Goal: Task Accomplishment & Management: Use online tool/utility

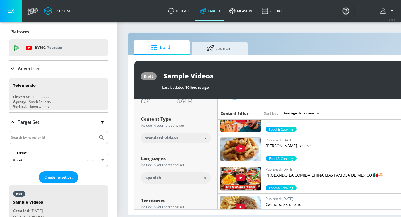
scroll to position [109, 0]
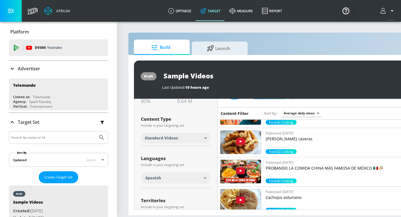
click at [273, 166] on p "PROBANDO LA COMIDA CHINA MÁS FAMOSA DE MÉXICO 🇲🇽🍜" at bounding box center [335, 168] width 139 height 6
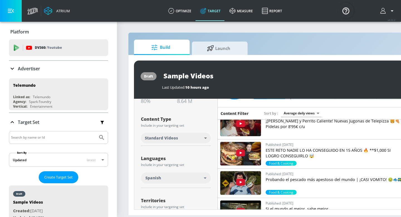
scroll to position [224, 0]
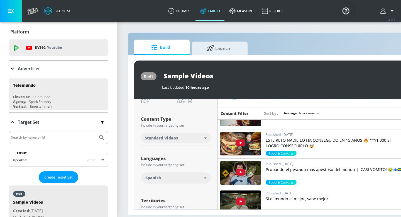
click at [187, 152] on div "Languages Include in your targeting set Spanish" at bounding box center [176, 168] width 70 height 37
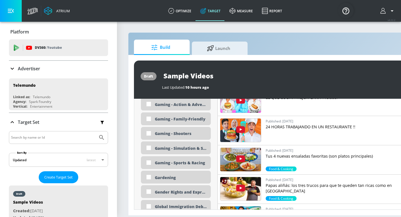
scroll to position [763, 0]
click at [149, 103] on input "checkbox" at bounding box center [149, 104] width 10 height 10
checkbox input "true"
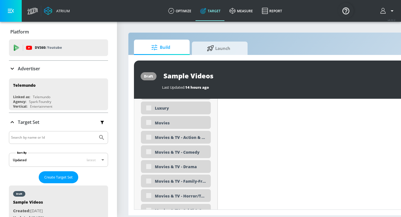
scroll to position [1053, 0]
click at [147, 138] on div "Movies & TV - Action & Adventure" at bounding box center [176, 136] width 70 height 13
click at [149, 138] on div "Movies & TV - Action & Adventure" at bounding box center [176, 136] width 70 height 13
click at [149, 136] on div "Movies & TV - Action & Adventure" at bounding box center [176, 136] width 70 height 13
click at [148, 137] on div "Movies & TV - Action & Adventure" at bounding box center [176, 136] width 70 height 13
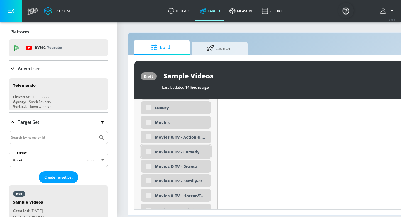
click at [149, 150] on div "Movies & TV - Comedy" at bounding box center [176, 151] width 70 height 13
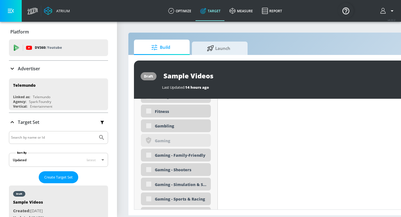
scroll to position [709, 0]
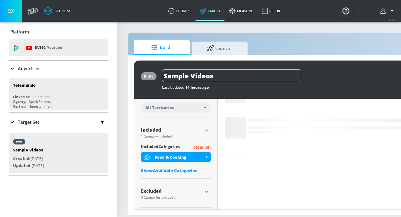
scroll to position [163, 0]
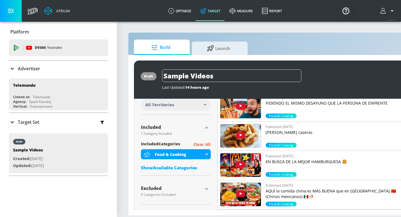
click at [186, 167] on div "Show Available Categories" at bounding box center [176, 168] width 70 height 6
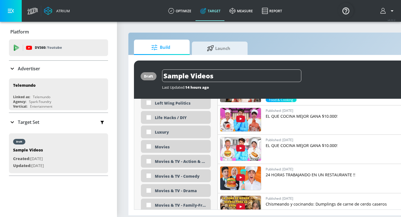
scroll to position [1042, 0]
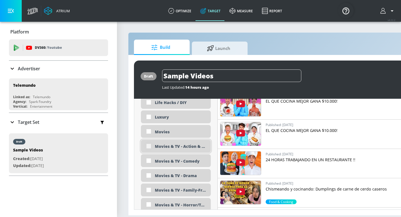
click at [149, 145] on input "checkbox" at bounding box center [149, 146] width 10 height 10
checkbox input "true"
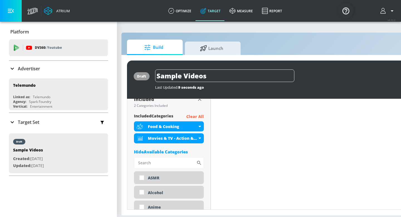
scroll to position [193, 0]
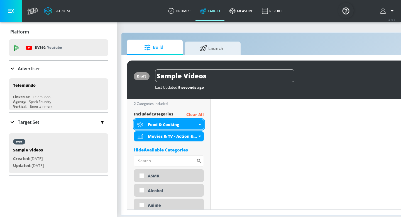
click at [199, 122] on div "Food & Cooking" at bounding box center [169, 124] width 70 height 10
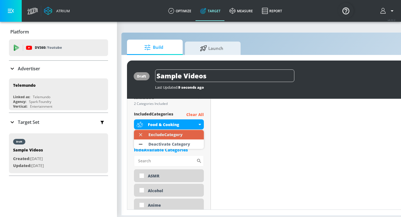
click at [192, 132] on li "Exclude Category" at bounding box center [169, 134] width 70 height 9
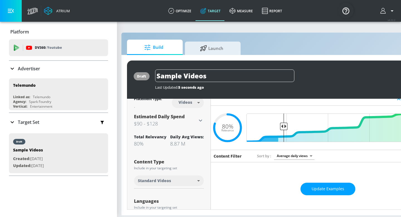
scroll to position [0, 0]
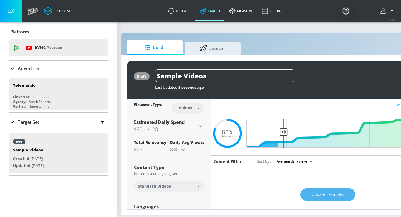
click at [333, 190] on button "Update Examples" at bounding box center [327, 194] width 55 height 13
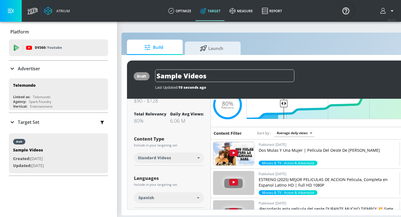
scroll to position [18, 0]
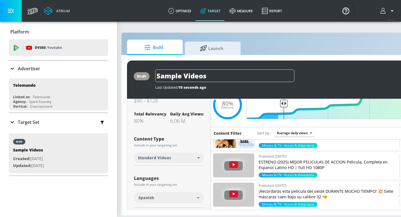
click at [246, 166] on img at bounding box center [233, 164] width 41 height 23
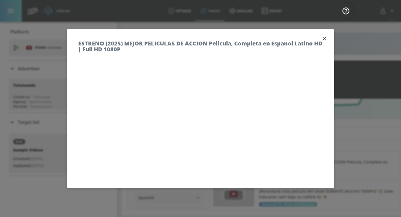
click at [323, 39] on icon "button" at bounding box center [324, 39] width 6 height 6
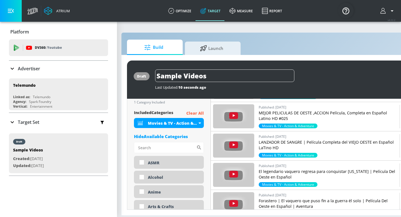
scroll to position [195, 0]
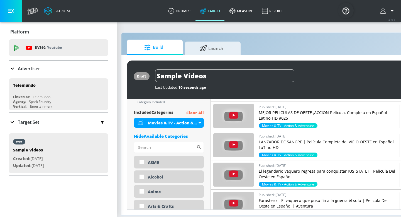
click at [198, 113] on p "Clear All" at bounding box center [195, 112] width 18 height 7
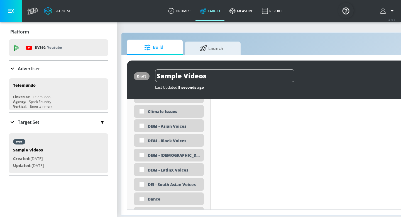
scroll to position [490, 0]
click at [142, 168] on input "checkbox" at bounding box center [142, 169] width 10 height 10
checkbox input "true"
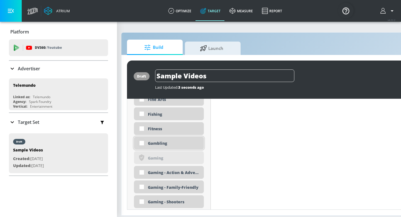
scroll to position [685, 0]
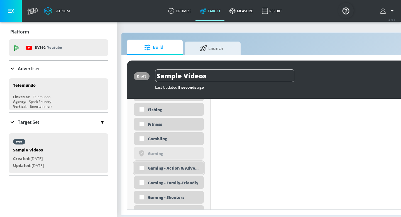
click at [141, 168] on input "checkbox" at bounding box center [142, 168] width 10 height 10
checkbox input "true"
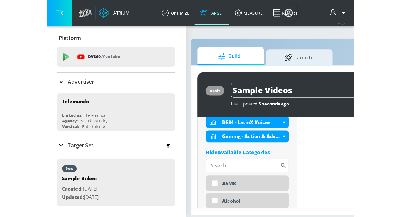
scroll to position [230, 0]
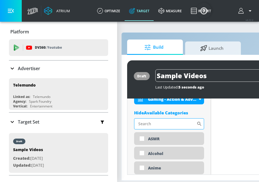
click at [153, 125] on input "Sort By" at bounding box center [165, 123] width 62 height 11
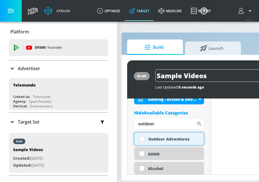
type input "outdoor"
click at [140, 139] on input "checkbox" at bounding box center [142, 139] width 10 height 10
checkbox input "true"
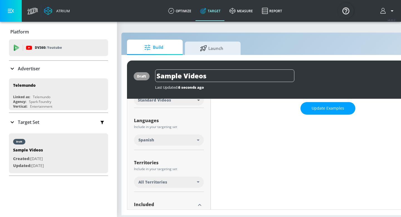
scroll to position [0, 0]
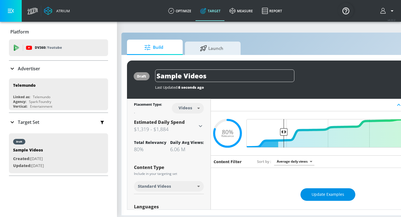
click at [319, 190] on button "Update Examples" at bounding box center [327, 194] width 55 height 13
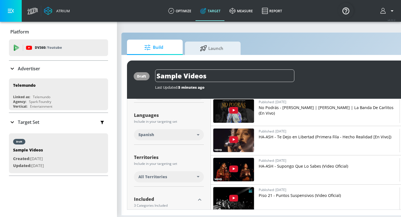
scroll to position [149, 0]
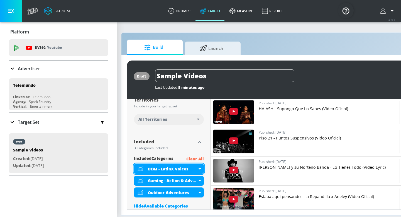
click at [199, 168] on icon at bounding box center [199, 168] width 3 height 1
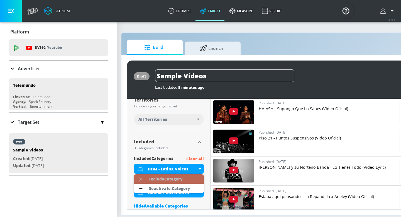
click at [193, 177] on li "Exclude Category" at bounding box center [169, 178] width 70 height 9
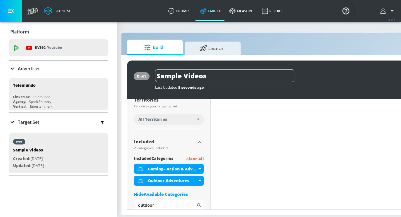
scroll to position [0, 0]
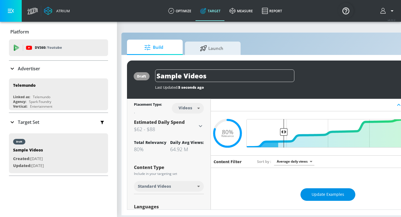
click at [313, 190] on button "Update Examples" at bounding box center [327, 194] width 55 height 13
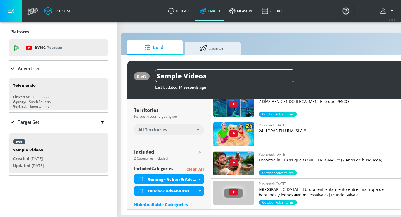
scroll to position [147, 0]
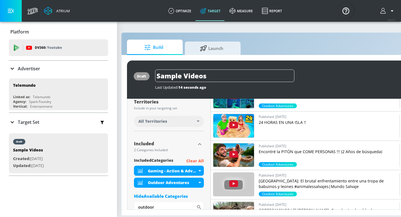
click at [282, 149] on p "Encontré la PITÓN que COME PERSONAS !!! (2 Años de búsqueda)" at bounding box center [328, 152] width 139 height 6
click at [200, 170] on icon at bounding box center [199, 170] width 3 height 1
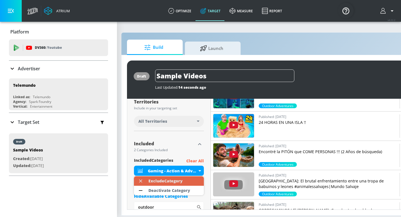
click at [194, 179] on li "Exclude Category" at bounding box center [169, 180] width 70 height 9
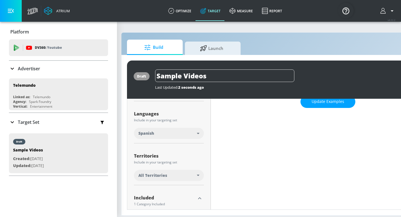
scroll to position [0, 0]
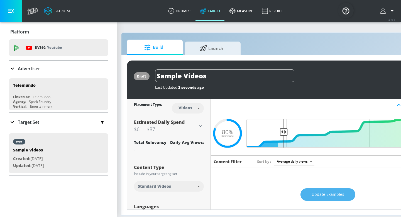
click at [326, 197] on button "Update Examples" at bounding box center [327, 194] width 55 height 13
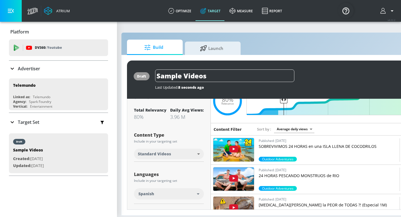
scroll to position [70, 0]
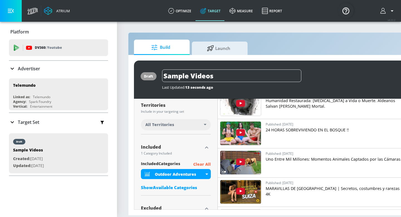
scroll to position [542, 0]
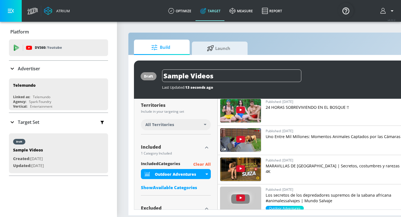
click at [193, 187] on div "Show Available Categories" at bounding box center [176, 187] width 70 height 6
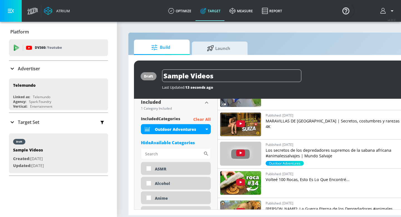
scroll to position [156, 0]
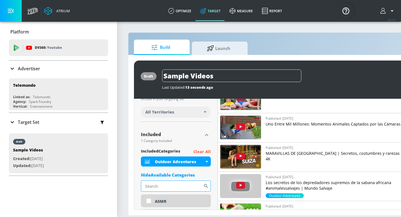
click at [170, 183] on input "Sort By" at bounding box center [172, 185] width 62 height 11
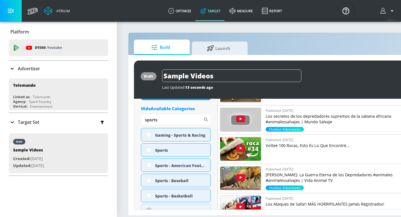
scroll to position [228, 0]
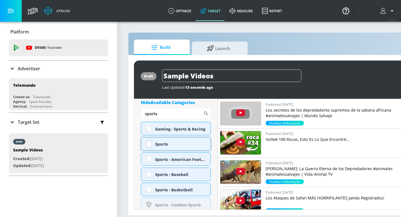
type input "sports"
click at [149, 144] on input "checkbox" at bounding box center [149, 144] width 10 height 10
checkbox input "true"
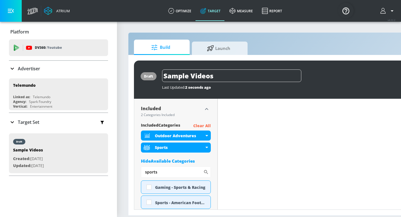
scroll to position [182, 0]
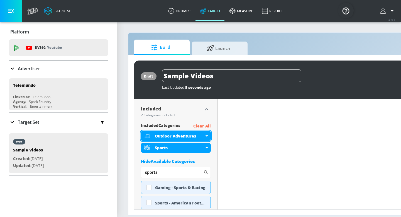
click at [206, 134] on div "Outdoor Adventures" at bounding box center [176, 136] width 70 height 10
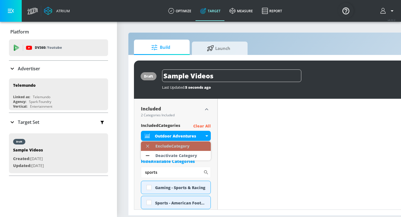
click at [200, 145] on li "Exclude Category" at bounding box center [176, 145] width 70 height 9
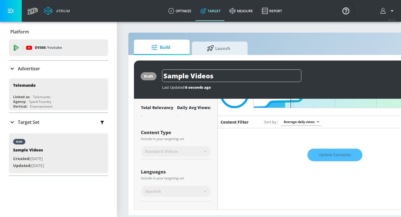
scroll to position [0, 0]
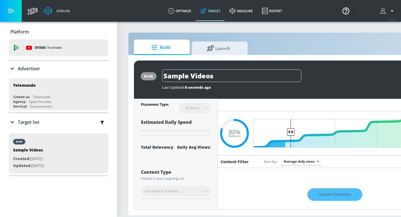
click at [333, 192] on div "Update Examples" at bounding box center [335, 194] width 234 height 19
click at [326, 195] on div "Update Examples" at bounding box center [335, 194] width 234 height 19
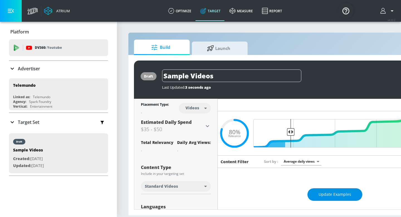
click at [335, 195] on span "Update Examples" at bounding box center [334, 194] width 33 height 7
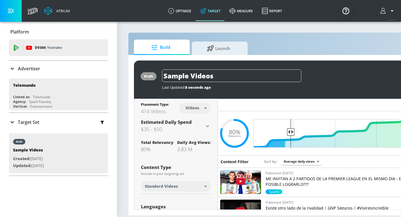
click at [275, 183] on p "ME INVITAN A 2 PARTIDOS DE LA PREMIER LEAGUE EN EL MISMO DIA - ES POSIBLE LOGRA…" at bounding box center [335, 181] width 139 height 11
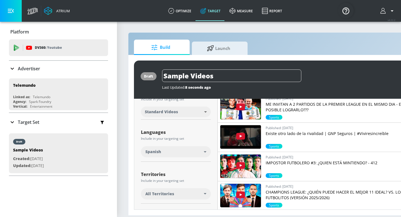
scroll to position [29, 0]
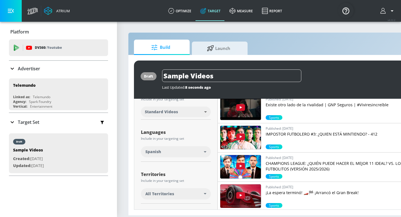
click at [252, 195] on img at bounding box center [240, 195] width 41 height 23
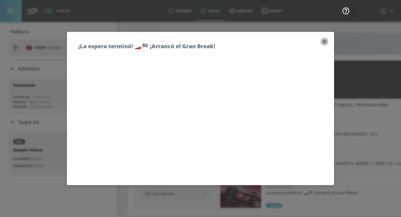
click at [324, 41] on icon "button" at bounding box center [324, 41] width 6 height 6
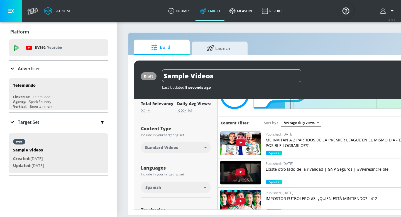
scroll to position [53, 0]
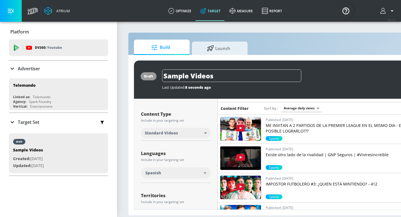
click at [291, 183] on p "IMPOSTOR FUTBOLERO #3: ¿QUIEN ESTÁ MINTIENDO? - 412" at bounding box center [335, 184] width 139 height 6
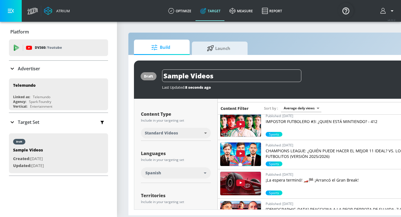
scroll to position [75, 0]
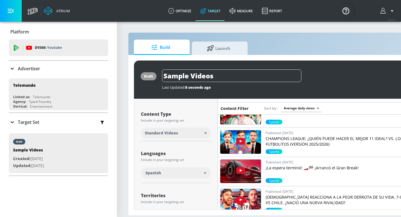
click at [291, 144] on p "CHAMPIONS LEAGUE: ¿QUIÉN PUEDE HACER EL MEJOR 11 IDEAL? VS. LOS FUTBOLITOS (VER…" at bounding box center [335, 141] width 139 height 11
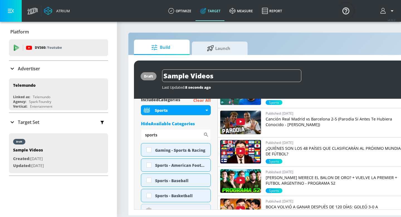
scroll to position [209, 0]
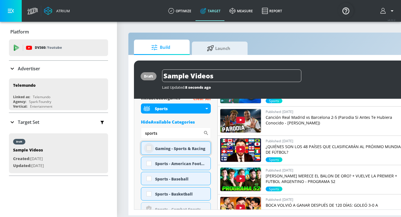
click at [146, 148] on input "checkbox" at bounding box center [149, 148] width 10 height 10
checkbox input "true"
click at [206, 109] on div "Sports" at bounding box center [176, 108] width 70 height 10
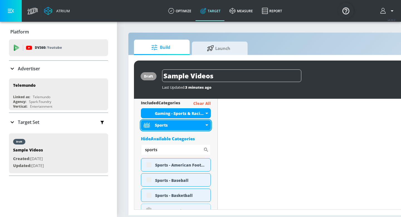
scroll to position [213, 0]
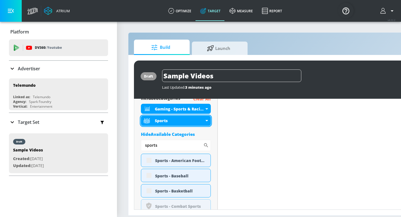
click at [207, 119] on div "Sports" at bounding box center [176, 121] width 70 height 10
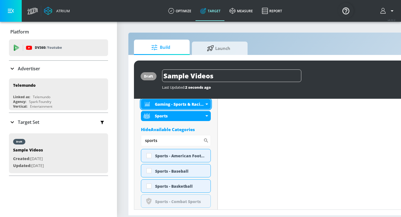
scroll to position [209, 0]
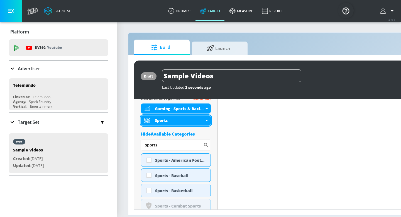
click at [206, 119] on div "Sports" at bounding box center [176, 120] width 70 height 10
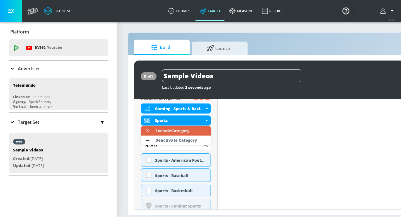
click at [199, 131] on li "Exclude Category" at bounding box center [176, 130] width 70 height 9
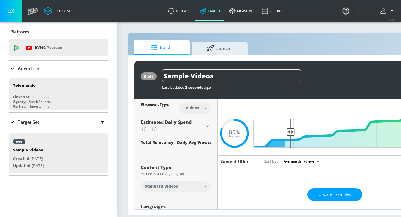
scroll to position [0, 0]
click at [322, 191] on span "Update Examples" at bounding box center [334, 193] width 33 height 7
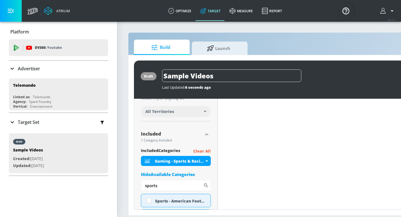
scroll to position [165, 0]
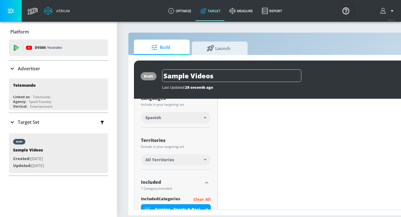
scroll to position [149, 0]
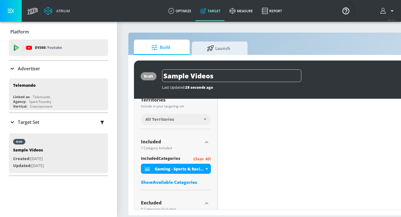
click at [203, 158] on p "Clear All" at bounding box center [202, 158] width 18 height 7
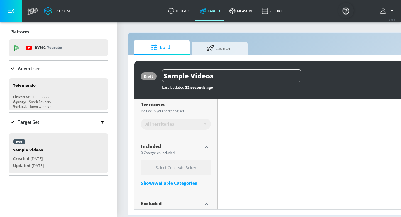
scroll to position [153, 0]
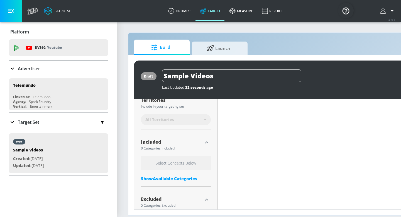
click at [188, 176] on div "Show Available Categories" at bounding box center [176, 178] width 70 height 6
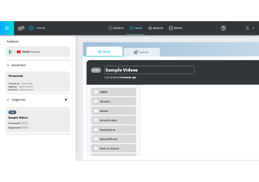
scroll to position [238, 0]
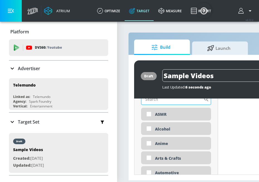
click at [171, 102] on input "Sort By" at bounding box center [172, 99] width 62 height 11
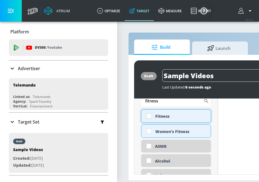
type input "fitness"
click at [146, 116] on input "checkbox" at bounding box center [149, 116] width 10 height 10
checkbox input "true"
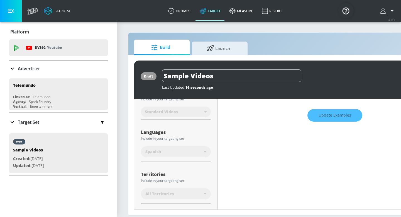
scroll to position [0, 0]
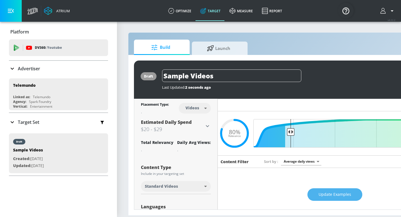
click at [339, 194] on span "Update Examples" at bounding box center [334, 194] width 33 height 7
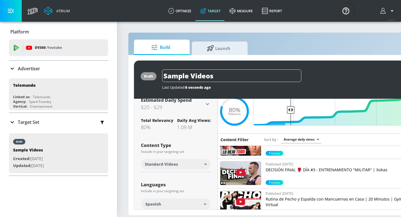
scroll to position [18, 0]
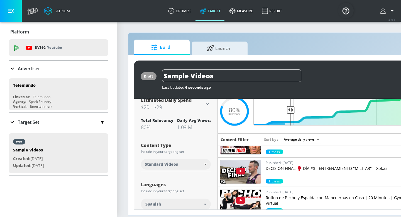
click at [258, 168] on img at bounding box center [240, 171] width 41 height 23
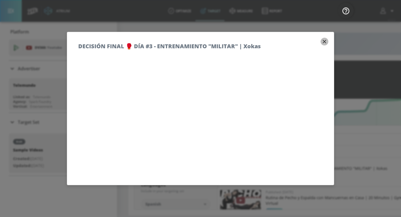
click at [326, 41] on icon "button" at bounding box center [324, 41] width 6 height 6
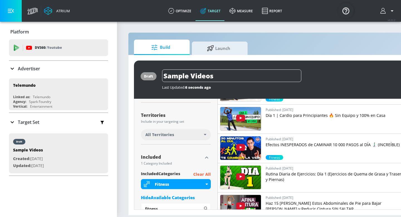
click at [200, 174] on p "Clear All" at bounding box center [202, 174] width 18 height 7
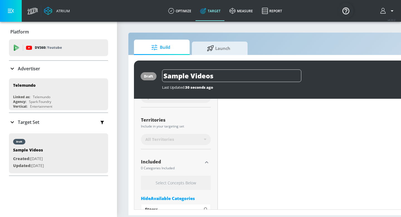
scroll to position [138, 0]
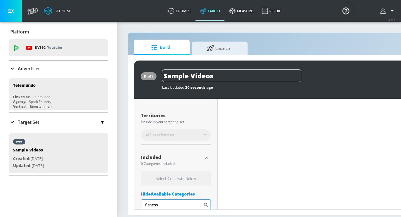
click at [197, 205] on input "fitness" at bounding box center [172, 204] width 62 height 11
type input "f"
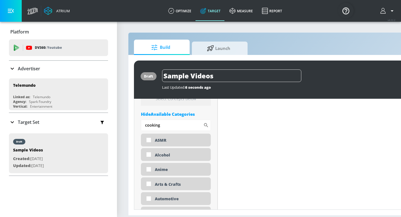
scroll to position [213, 0]
click at [207, 125] on icon at bounding box center [206, 125] width 6 height 6
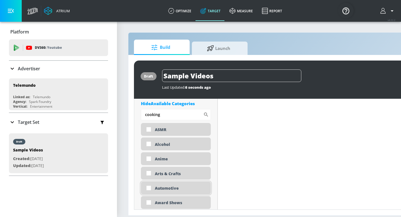
scroll to position [217, 0]
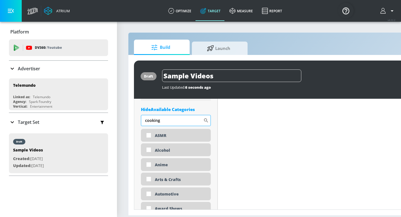
click at [184, 121] on input "cooking" at bounding box center [172, 120] width 62 height 11
type input "c"
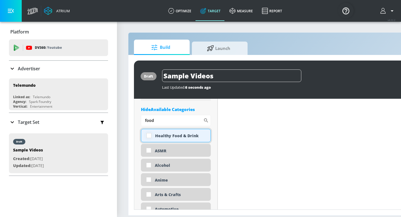
type input "food"
click at [149, 136] on input "checkbox" at bounding box center [149, 135] width 10 height 10
checkbox input "true"
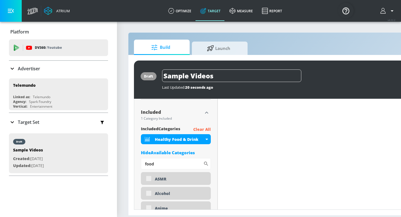
scroll to position [0, 0]
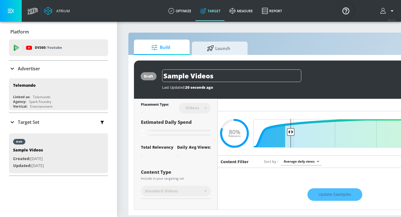
click at [327, 196] on div "Update Examples" at bounding box center [335, 194] width 234 height 19
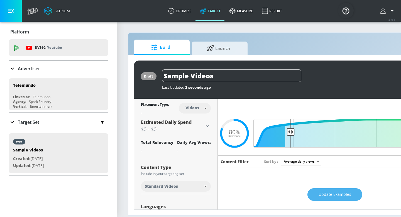
click at [326, 195] on span "Update Examples" at bounding box center [334, 194] width 33 height 7
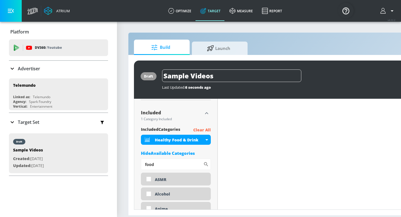
scroll to position [178, 0]
click at [183, 165] on input "food" at bounding box center [172, 163] width 62 height 11
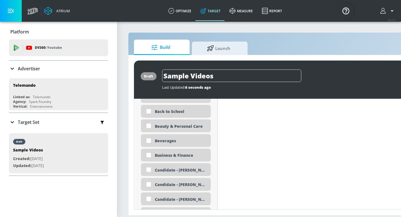
scroll to position [333, 0]
click at [148, 139] on input "checkbox" at bounding box center [149, 140] width 10 height 10
checkbox input "true"
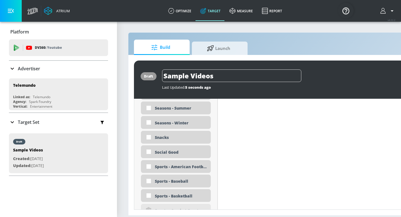
scroll to position [1385, 0]
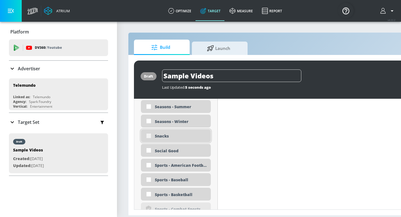
click at [148, 139] on input "checkbox" at bounding box center [149, 136] width 10 height 10
checkbox input "true"
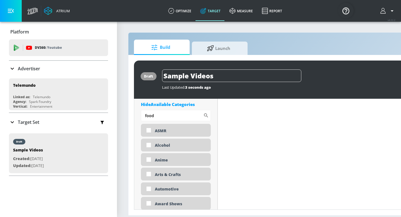
scroll to position [0, 0]
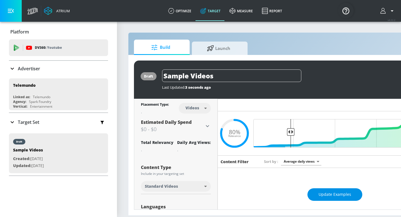
click at [320, 194] on span "Update Examples" at bounding box center [334, 194] width 33 height 7
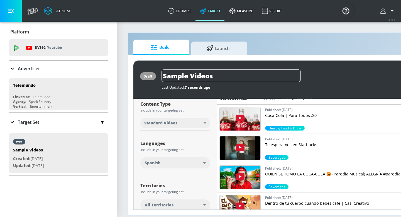
scroll to position [52, 0]
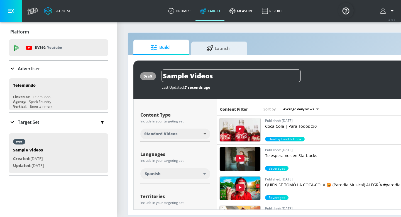
click at [250, 132] on img at bounding box center [240, 129] width 41 height 23
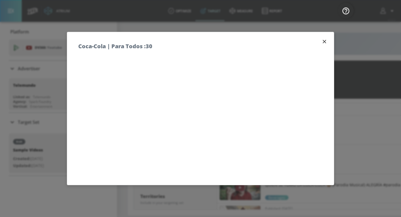
click at [128, 46] on h5 "Coca-Cola | Para Todos :30" at bounding box center [115, 46] width 74 height 6
click at [324, 43] on icon "button" at bounding box center [324, 41] width 6 height 6
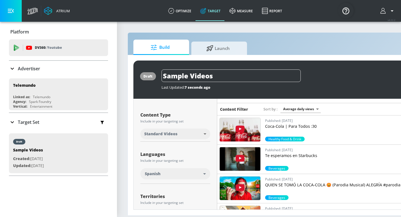
scroll to position [59, 0]
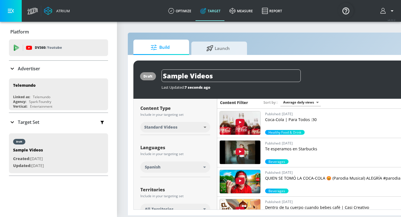
click at [275, 148] on p "Te esperamos en Starbucks​" at bounding box center [334, 149] width 139 height 6
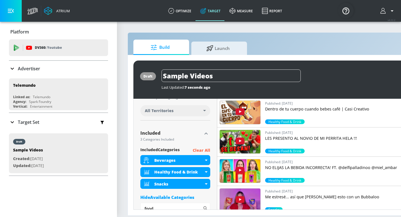
scroll to position [158, 0]
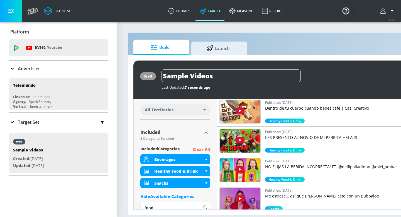
click at [273, 164] on p "NO ELIJAS LA BEBIDA INCORRECTA! FT. @delfipalladinoo @miel_ambar" at bounding box center [334, 167] width 139 height 6
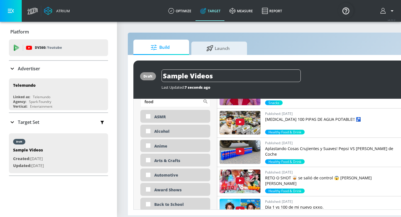
scroll to position [266, 0]
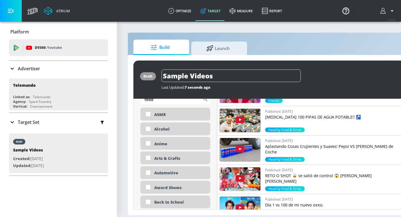
click at [283, 146] on p "Aplastando Cosas Crujientes y Suaves! Pepsi VS Rueda de Coche" at bounding box center [334, 148] width 139 height 11
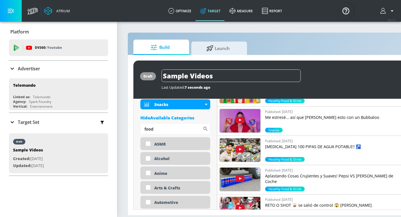
scroll to position [244, 0]
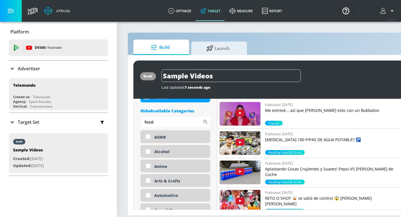
click at [279, 138] on p "COMPRO 100 PIPAS DE AGUA POTABLE!! 🚰" at bounding box center [334, 140] width 139 height 6
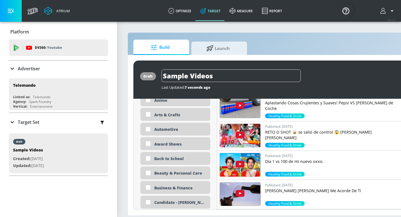
scroll to position [313, 0]
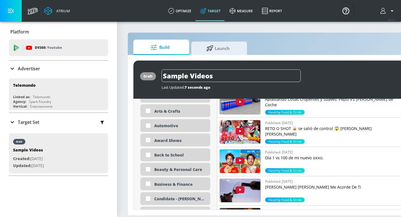
click at [248, 170] on img at bounding box center [240, 160] width 41 height 23
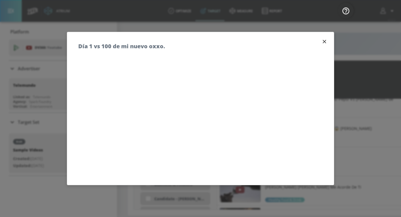
click at [136, 47] on h5 "Día 1 vs 100 de mi nuevo oxxo." at bounding box center [121, 46] width 87 height 6
click at [325, 38] on icon "button" at bounding box center [324, 41] width 6 height 6
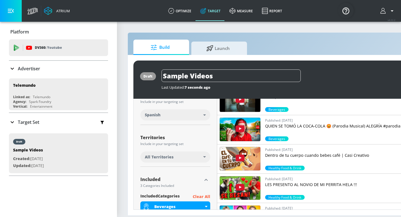
scroll to position [113, 0]
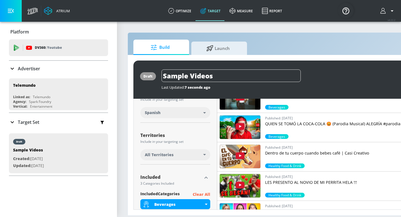
click at [280, 123] on p "QUIEN SE TOMÓ LA COCA-COLA 😡 (Parodia Musical) ALEGRÍA #parodia" at bounding box center [334, 124] width 139 height 6
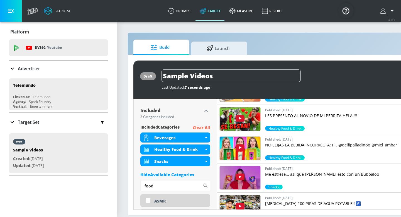
scroll to position [184, 0]
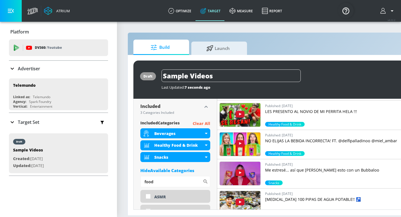
click at [203, 123] on p "Clear All" at bounding box center [202, 123] width 18 height 7
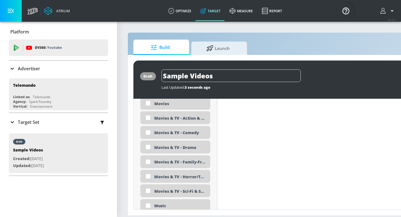
scroll to position [1040, 0]
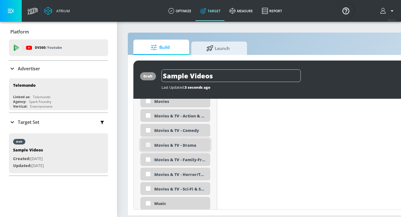
click at [148, 146] on input "checkbox" at bounding box center [148, 144] width 10 height 10
checkbox input "true"
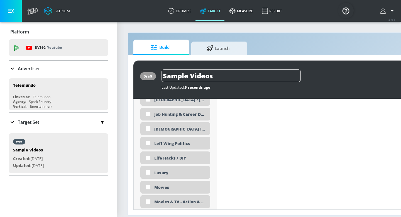
scroll to position [1034, 0]
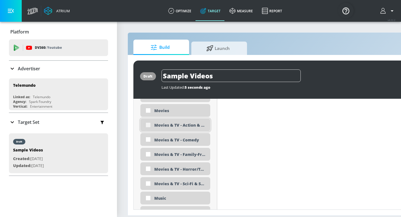
click at [148, 123] on input "checkbox" at bounding box center [148, 125] width 10 height 10
checkbox input "true"
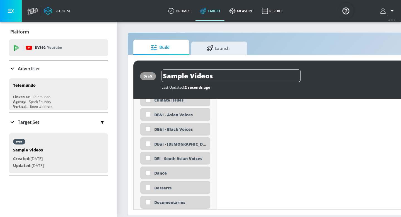
scroll to position [0, 0]
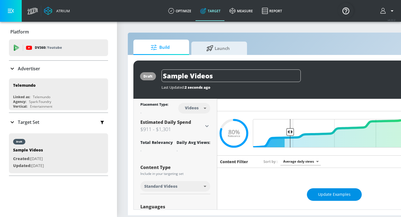
click at [317, 193] on button "Update Examples" at bounding box center [334, 194] width 55 height 13
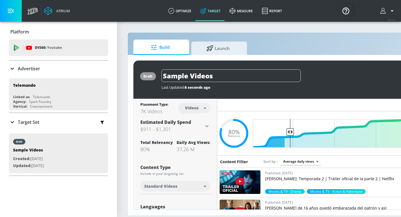
click at [262, 176] on div "Published: August 14, 2025 Merlina: Temporada 2 | Tráiler oficial de la parte 2…" at bounding box center [311, 182] width 189 height 29
click at [279, 177] on p "Merlina: Temporada 2 | Tráiler oficial de la parte 2 | Netflix" at bounding box center [334, 179] width 139 height 6
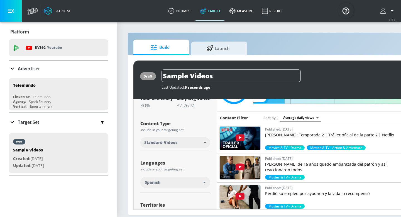
scroll to position [45, 0]
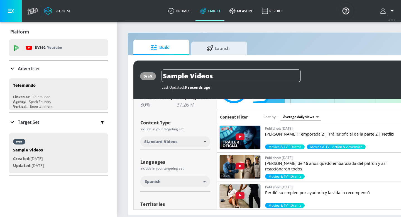
click at [273, 162] on p "Yaritza de 16 años quedó embarazada del patrón y así reaccionaron todos" at bounding box center [334, 165] width 139 height 11
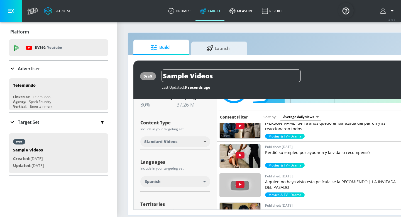
scroll to position [41, 0]
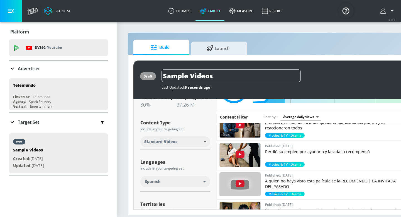
click at [277, 185] on p "A quien no haya visto esta película se la RECOMIENDO | LA INVITADA DEL PASADO" at bounding box center [334, 183] width 139 height 11
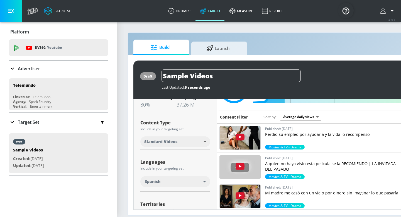
scroll to position [59, 0]
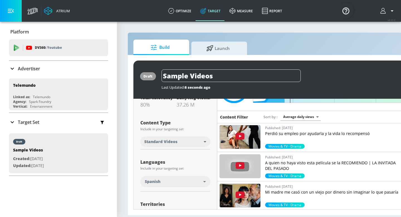
click at [276, 191] on p "Mi madre me casó con un viejo por dinero sin imaginar lo que pasaría" at bounding box center [334, 192] width 139 height 6
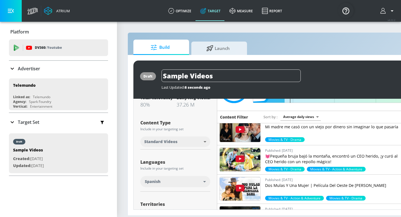
scroll to position [125, 0]
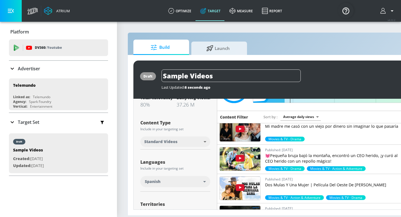
click at [257, 185] on img at bounding box center [240, 187] width 41 height 23
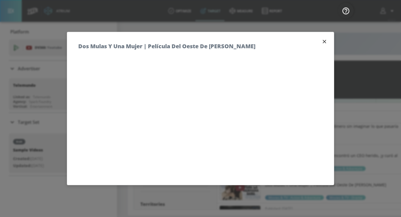
click at [210, 45] on h5 "Dos Mulas Y Una Mujer | Película Del Oeste De Clint Eastwood" at bounding box center [166, 46] width 177 height 6
click at [324, 41] on icon "button" at bounding box center [324, 41] width 3 height 3
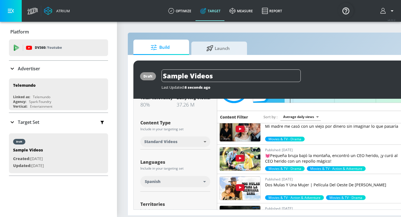
scroll to position [162, 0]
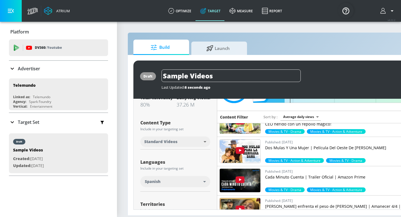
click at [279, 175] on p "Cada Minuto Cuenta | Trailer Oficial | Amazon Prime" at bounding box center [334, 177] width 139 height 6
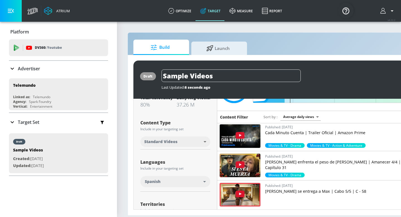
click at [276, 161] on p "Leonel enfrenta el peso de la ley | Amanecer 4/4 | Capítulo 31" at bounding box center [334, 164] width 139 height 11
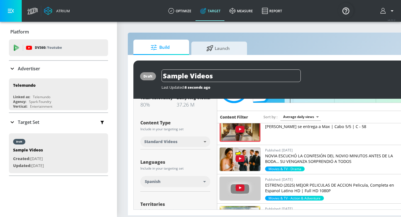
scroll to position [284, 0]
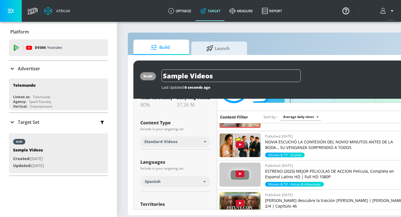
click at [287, 173] on p "ESTRENO (2025) MEJOR PELICULAS DE ACCION Pelicula, Completa en Espanol Latino H…" at bounding box center [334, 173] width 139 height 11
